Goal: Task Accomplishment & Management: Use online tool/utility

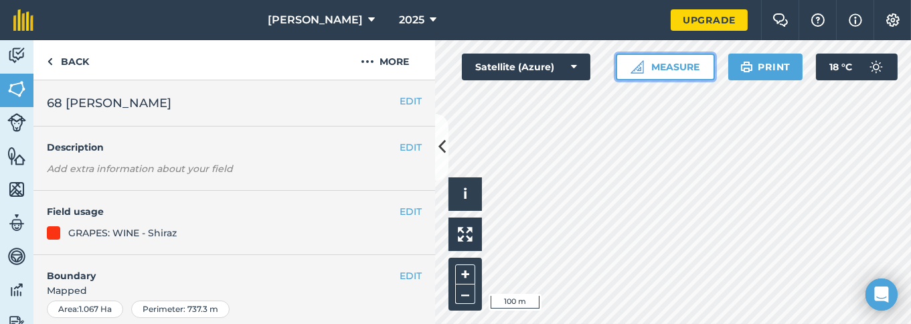
click at [675, 66] on button "Measure" at bounding box center [665, 67] width 99 height 27
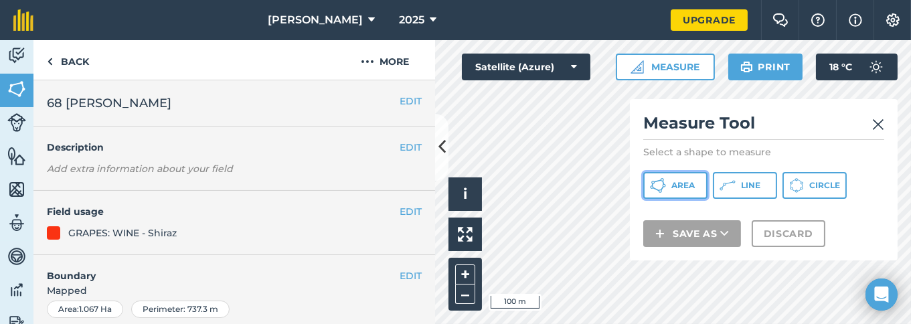
click at [691, 188] on span "Area" at bounding box center [683, 185] width 23 height 11
drag, startPoint x: 824, startPoint y: 122, endPoint x: 794, endPoint y: 139, distance: 34.8
click at [794, 139] on h2 "Measure Tool" at bounding box center [764, 126] width 241 height 27
click at [679, 186] on span "Area" at bounding box center [683, 185] width 23 height 11
drag, startPoint x: 790, startPoint y: 117, endPoint x: 780, endPoint y: 123, distance: 11.7
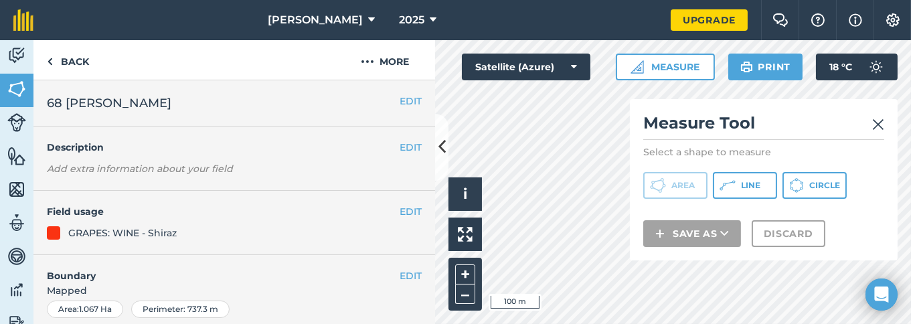
click at [780, 123] on h2 "Measure Tool" at bounding box center [764, 126] width 241 height 27
click at [873, 125] on img at bounding box center [879, 125] width 12 height 16
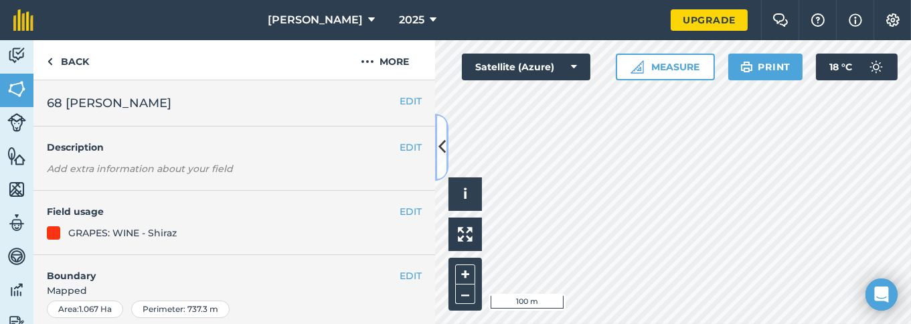
click at [441, 149] on icon at bounding box center [442, 146] width 7 height 23
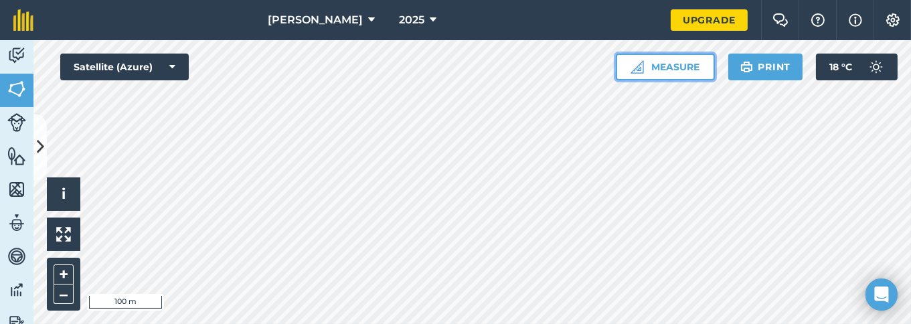
click at [668, 64] on button "Measure" at bounding box center [665, 67] width 99 height 27
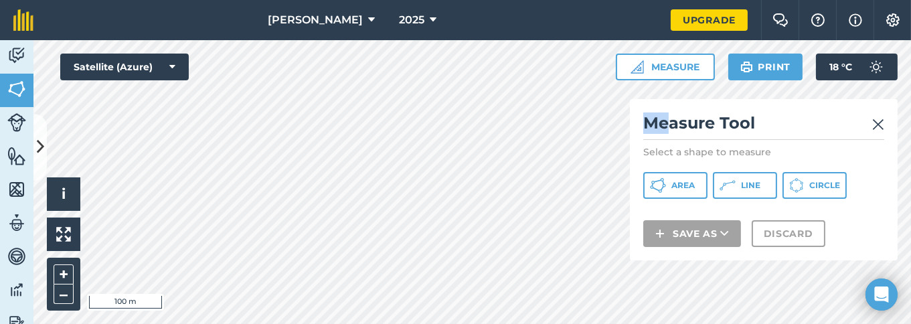
drag, startPoint x: 673, startPoint y: 115, endPoint x: 743, endPoint y: 108, distance: 70.6
click at [743, 108] on div "Measure Tool Select a shape to measure Area Line Circle Save as Discard" at bounding box center [764, 179] width 268 height 161
click at [671, 194] on button "Area" at bounding box center [676, 185] width 64 height 27
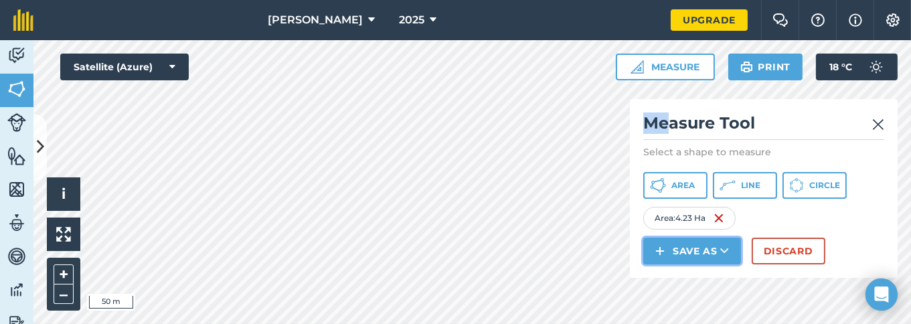
click at [717, 256] on button "Save as" at bounding box center [693, 251] width 98 height 27
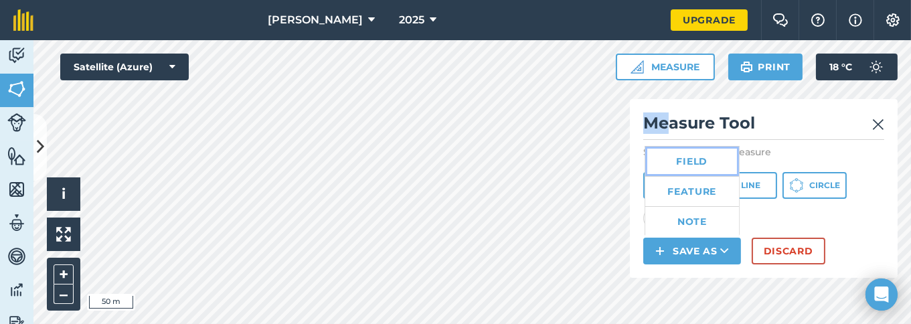
click at [703, 160] on link "Field" at bounding box center [693, 161] width 94 height 29
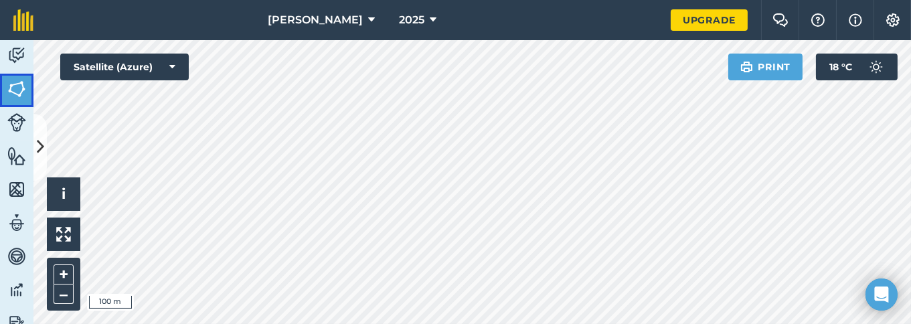
click at [13, 94] on img at bounding box center [16, 89] width 19 height 20
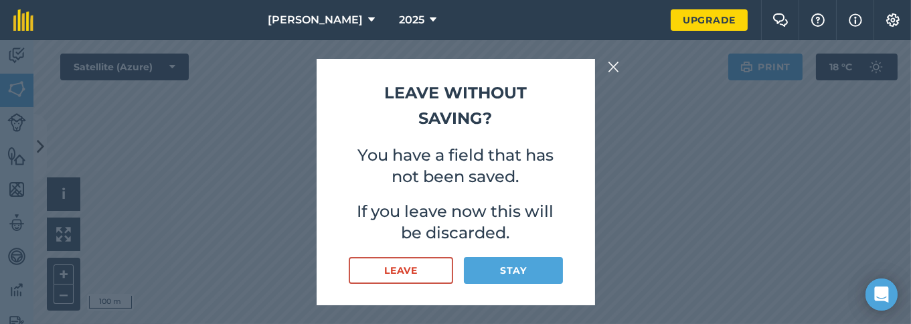
click at [611, 68] on img at bounding box center [614, 67] width 12 height 16
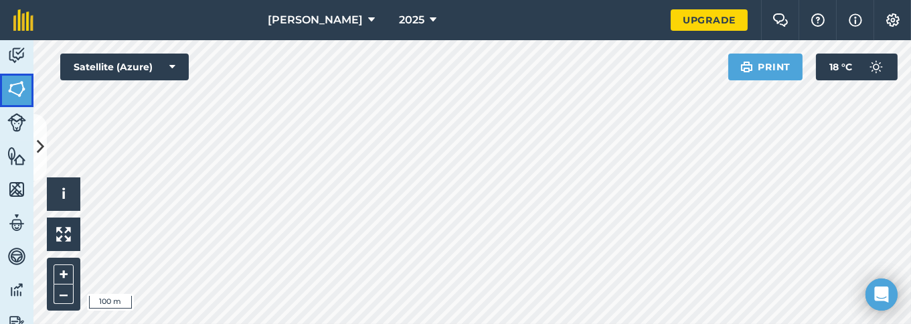
click at [17, 95] on img at bounding box center [16, 89] width 19 height 20
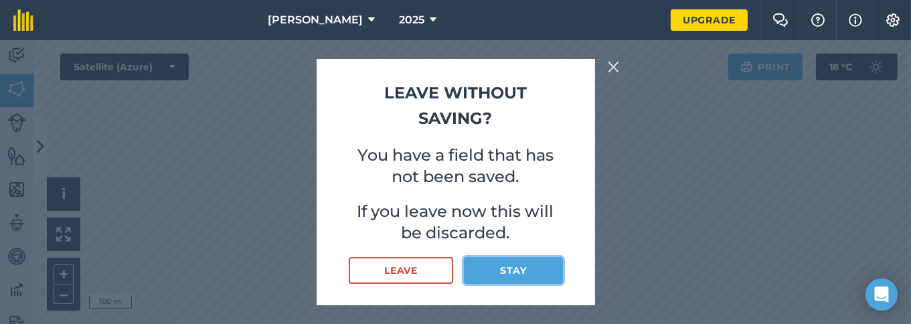
click at [511, 272] on button "Stay" at bounding box center [513, 270] width 98 height 27
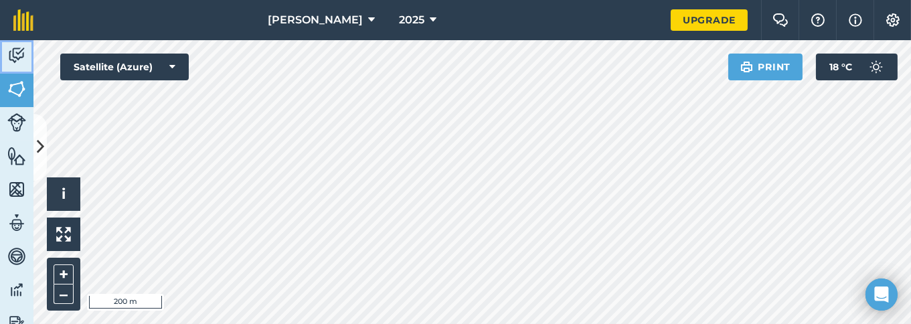
click at [17, 50] on img at bounding box center [16, 56] width 19 height 20
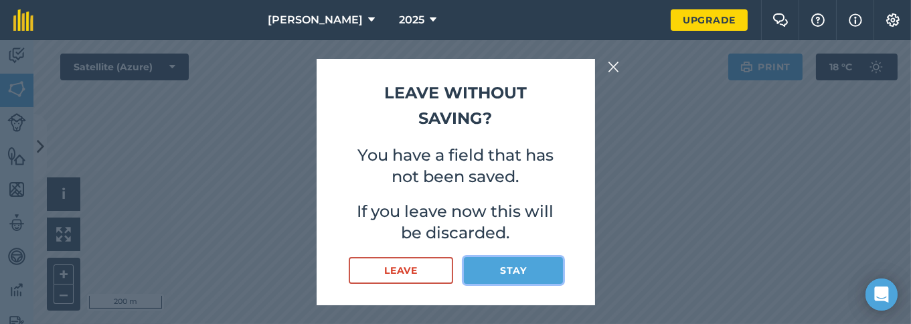
click at [535, 269] on button "Stay" at bounding box center [513, 270] width 98 height 27
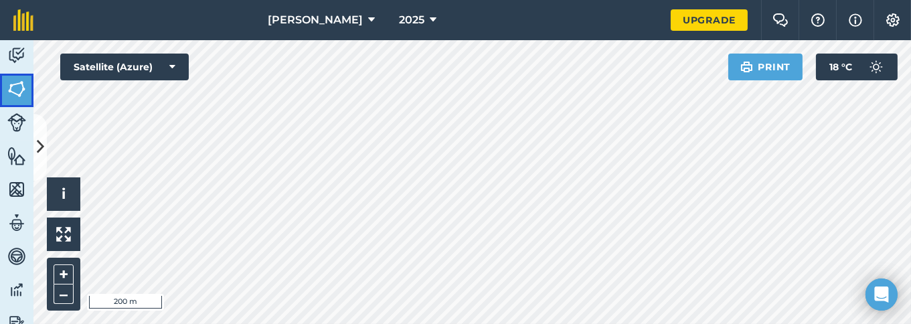
click at [26, 82] on link "Fields" at bounding box center [16, 90] width 33 height 33
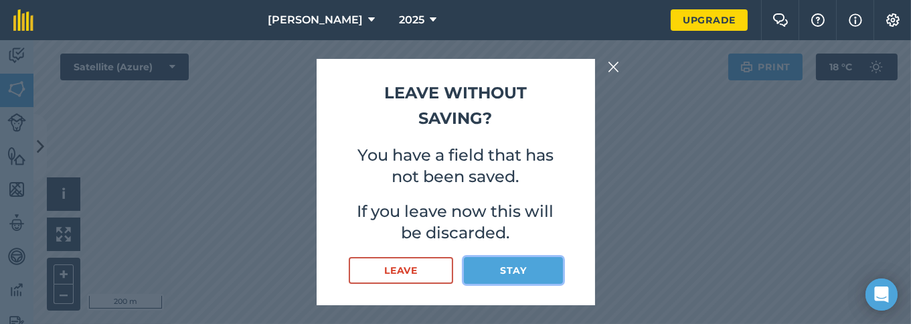
click at [530, 267] on button "Stay" at bounding box center [513, 270] width 98 height 27
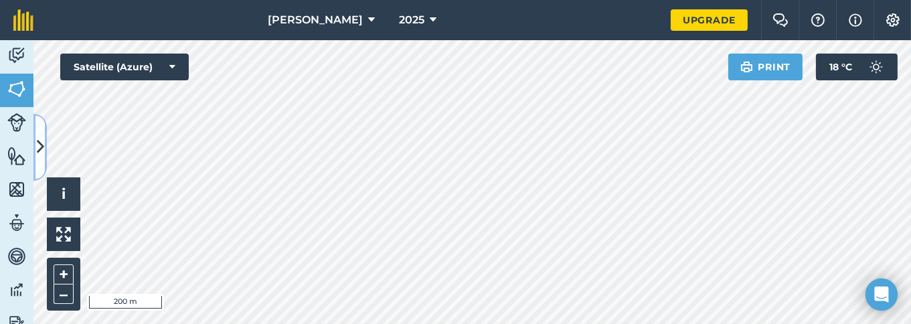
click at [40, 143] on icon at bounding box center [40, 146] width 7 height 23
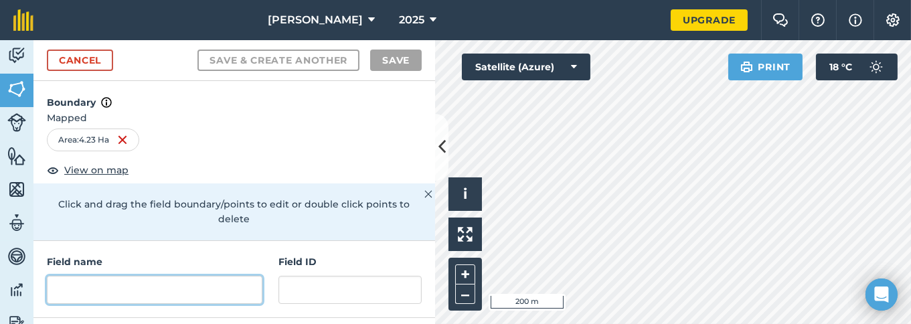
click at [133, 276] on input "text" at bounding box center [155, 290] width 216 height 28
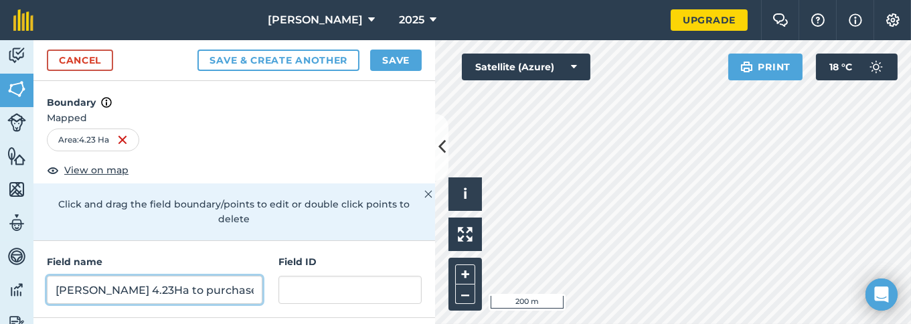
type input "Robyn 4.23Ha to purchase"
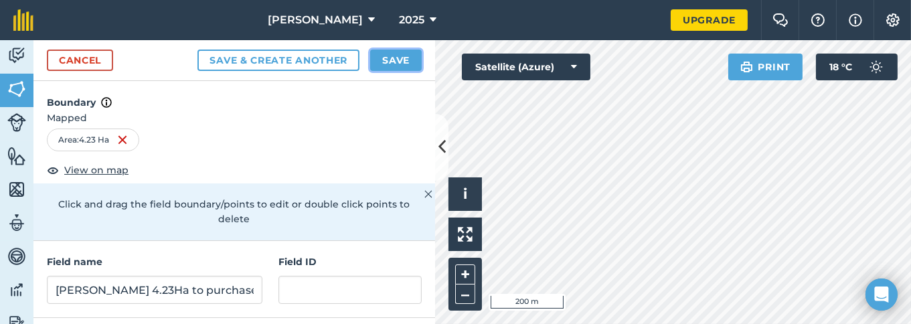
click at [392, 62] on button "Save" at bounding box center [396, 60] width 52 height 21
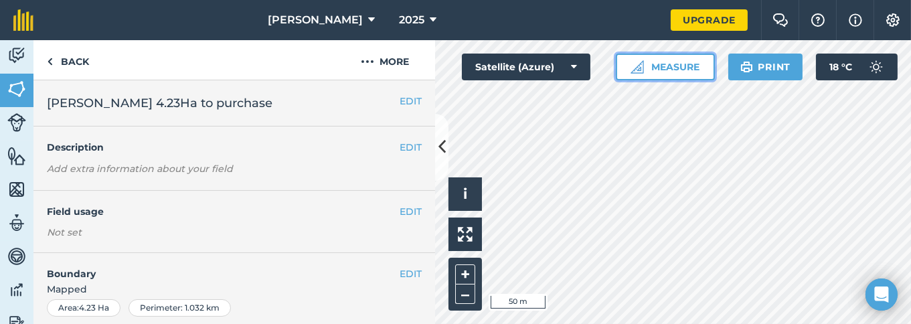
click at [668, 66] on button "Measure" at bounding box center [665, 67] width 99 height 27
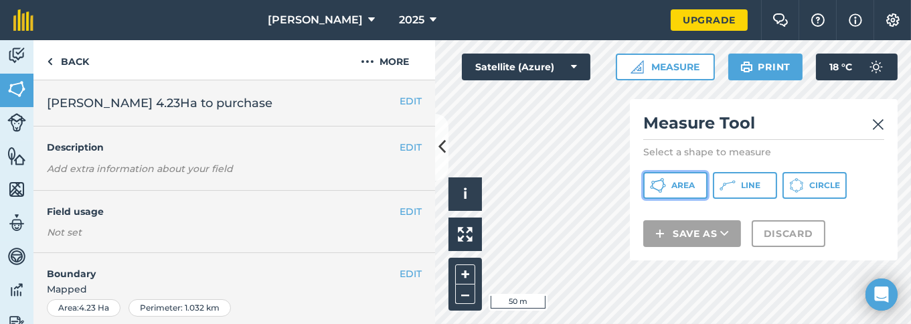
click at [689, 181] on span "Area" at bounding box center [683, 185] width 23 height 11
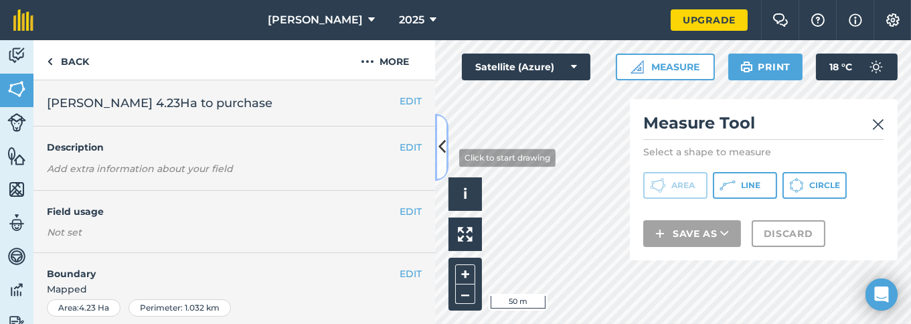
click at [447, 156] on button at bounding box center [441, 147] width 13 height 67
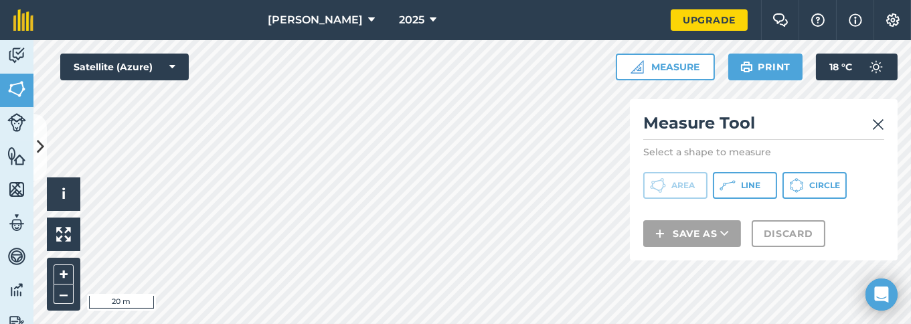
click at [281, 2] on div "Somerset Vineyard 2025 Upgrade Farm Chat Help Info Settings Map printing is not…" at bounding box center [455, 162] width 911 height 324
click at [291, 27] on div "Somerset Vineyard 2025 Upgrade Farm Chat Help Info Settings Map printing is not…" at bounding box center [455, 162] width 911 height 324
click at [338, 322] on html "Somerset Vineyard 2025 Upgrade Farm Chat Help Info Settings Map printing is not…" at bounding box center [455, 162] width 911 height 324
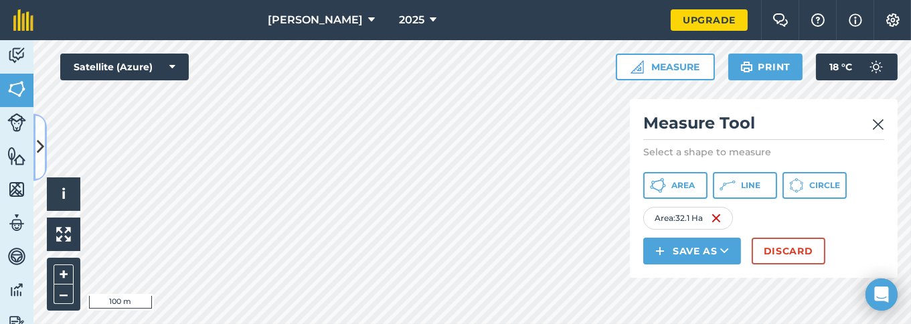
click at [35, 135] on button at bounding box center [39, 147] width 13 height 67
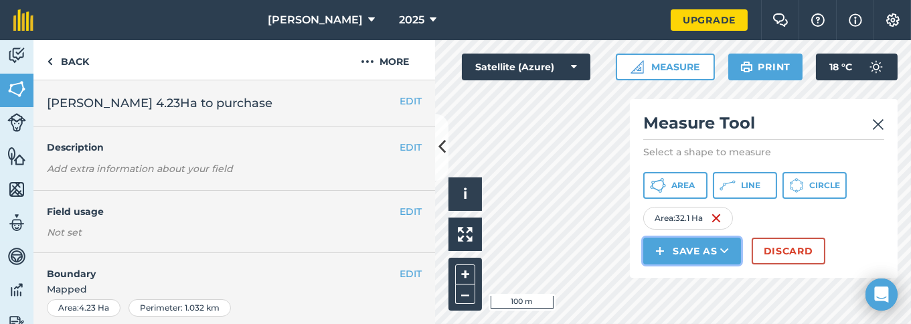
click at [703, 249] on button "Save as" at bounding box center [693, 251] width 98 height 27
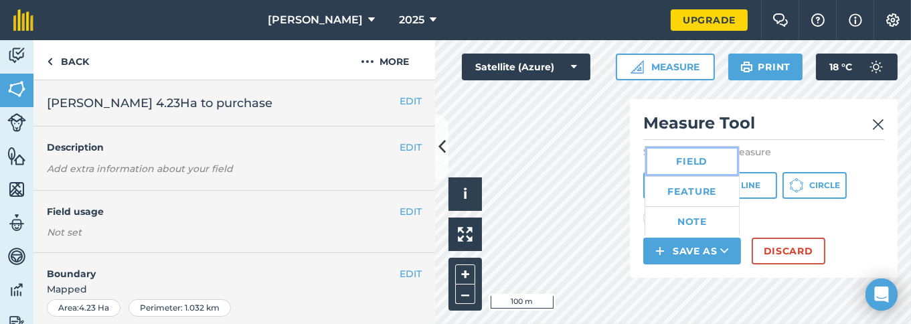
click at [683, 155] on link "Field" at bounding box center [693, 161] width 94 height 29
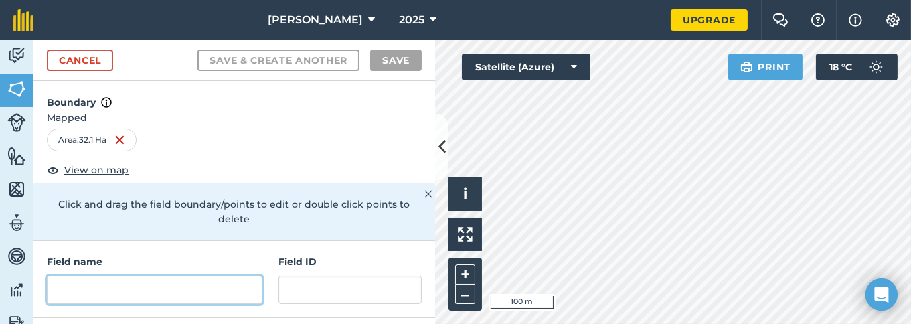
click at [188, 281] on input "text" at bounding box center [155, 290] width 216 height 28
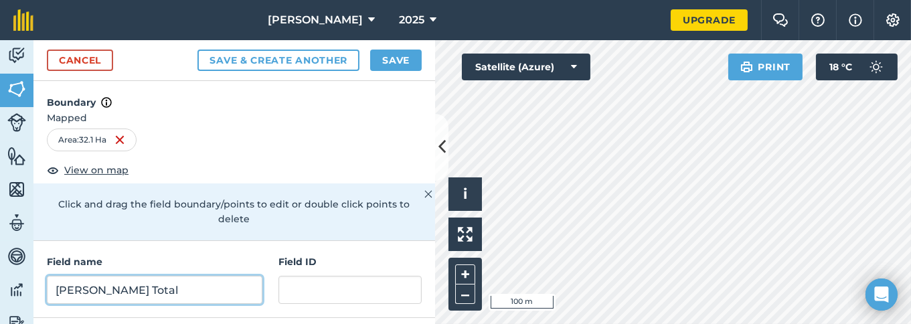
type input "Robyn Total"
click at [198, 50] on button "Save & Create Another" at bounding box center [279, 60] width 162 height 21
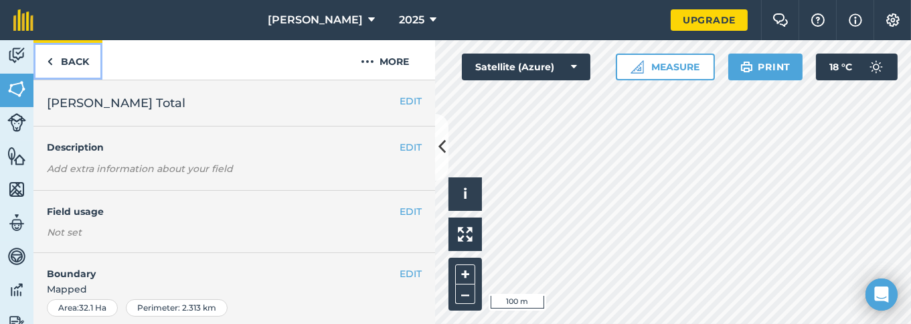
click at [68, 64] on link "Back" at bounding box center [67, 60] width 69 height 40
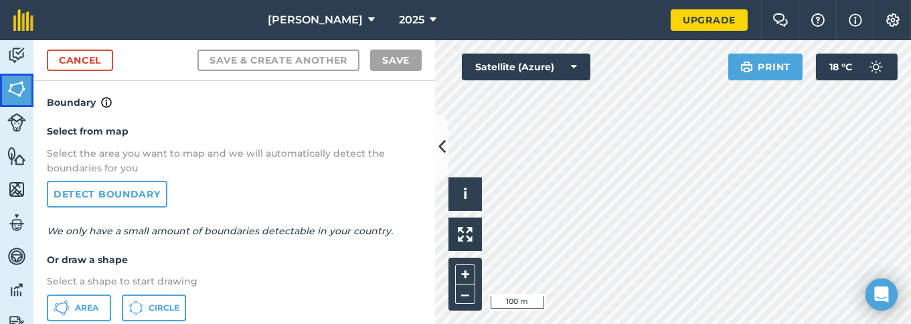
click at [17, 88] on img at bounding box center [16, 89] width 19 height 20
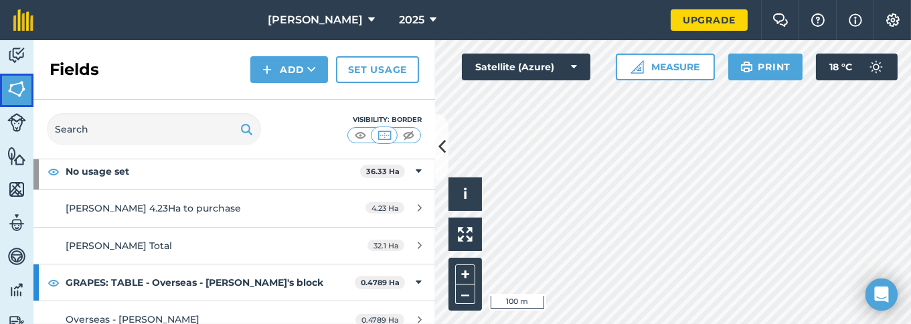
scroll to position [67, 0]
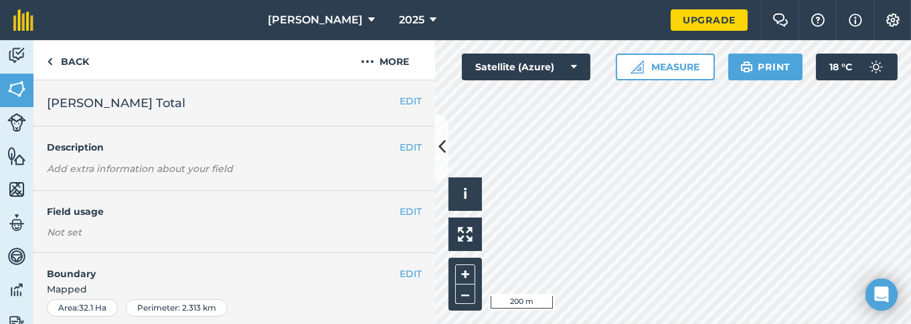
click at [153, 109] on h2 "Robyn Total" at bounding box center [223, 103] width 353 height 19
click at [108, 107] on span "Robyn Total" at bounding box center [116, 103] width 139 height 19
click at [107, 107] on span "Robyn Total" at bounding box center [116, 103] width 139 height 19
